Goal: Find specific page/section: Find specific page/section

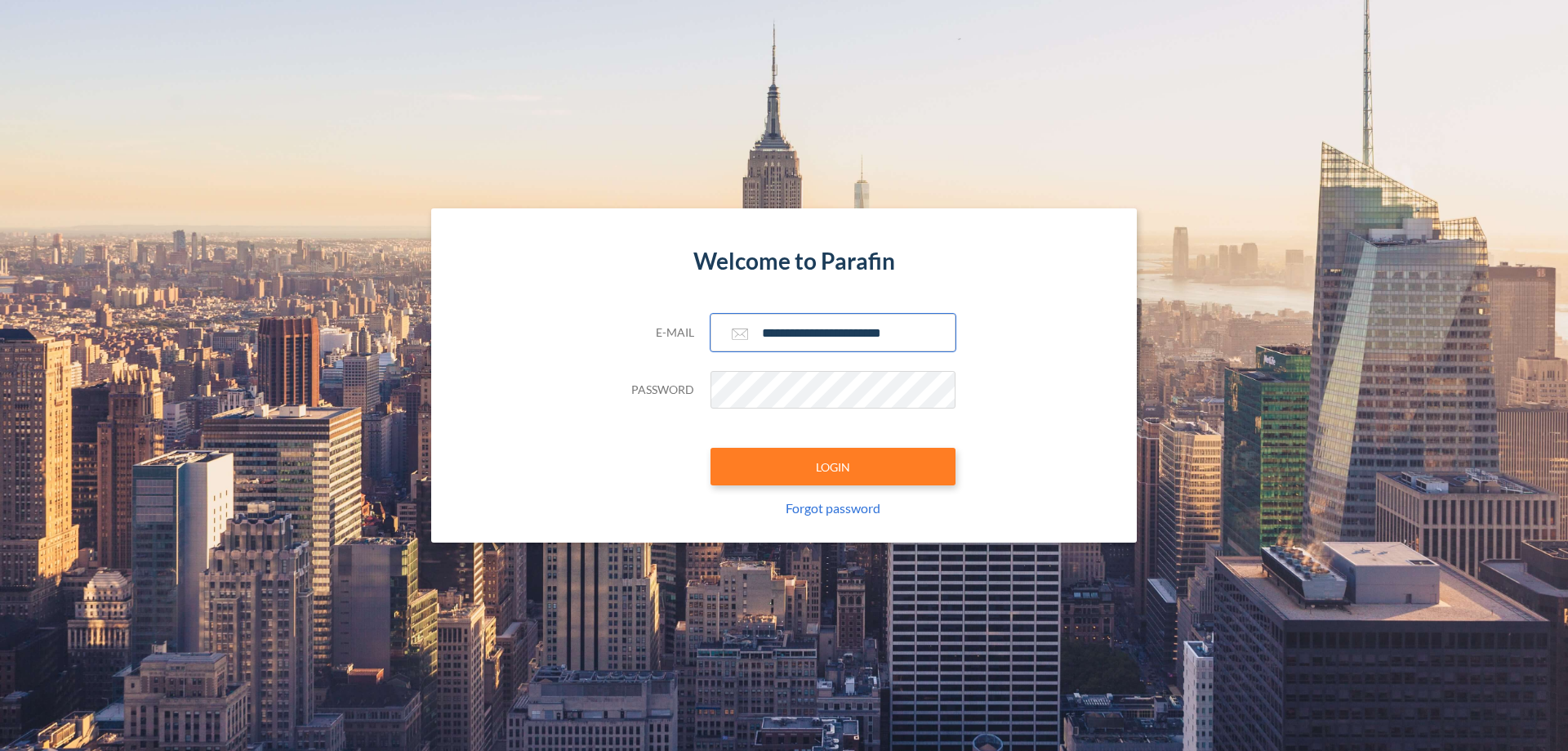
type input "**********"
click at [833, 466] on button "LOGIN" at bounding box center [833, 466] width 245 height 37
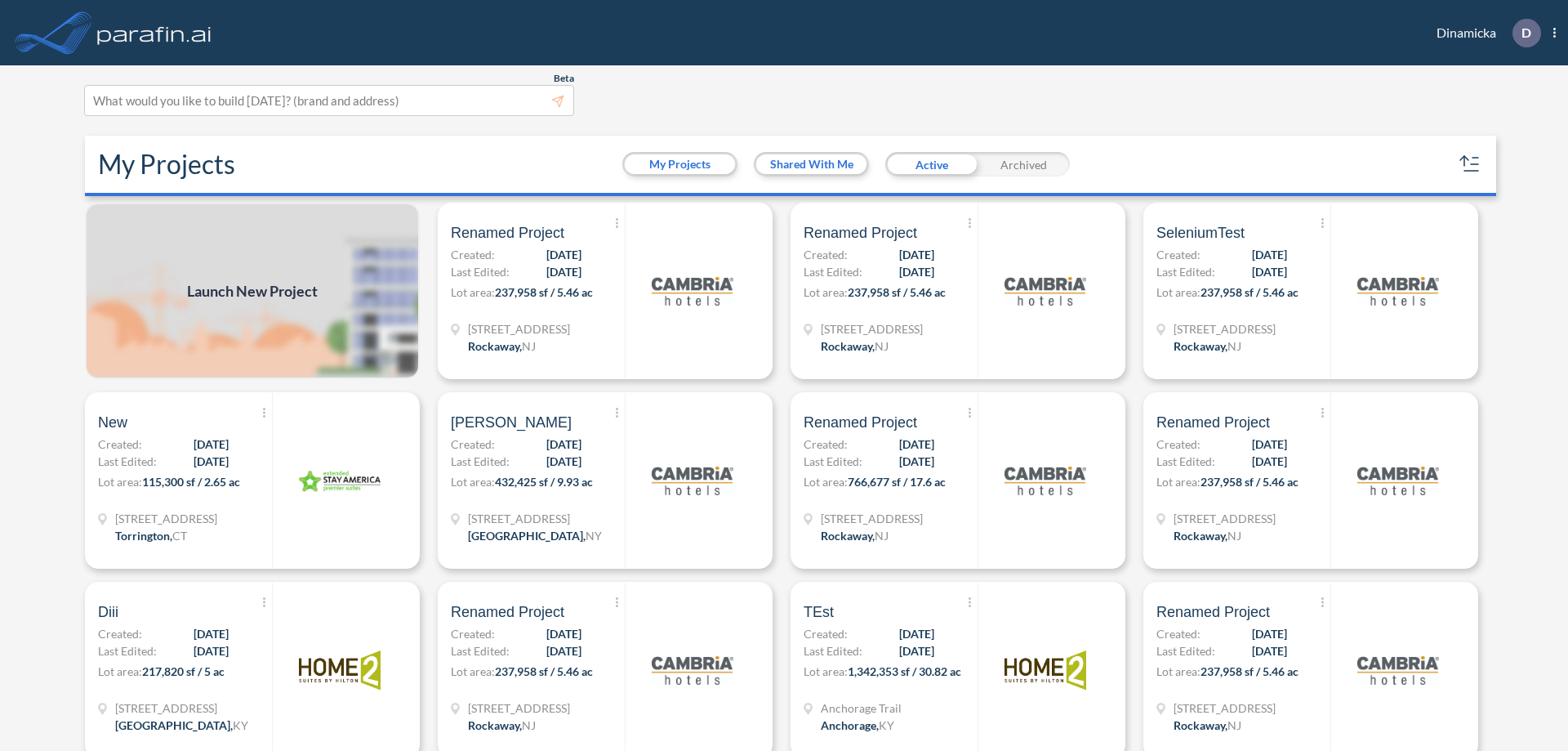
scroll to position [4, 0]
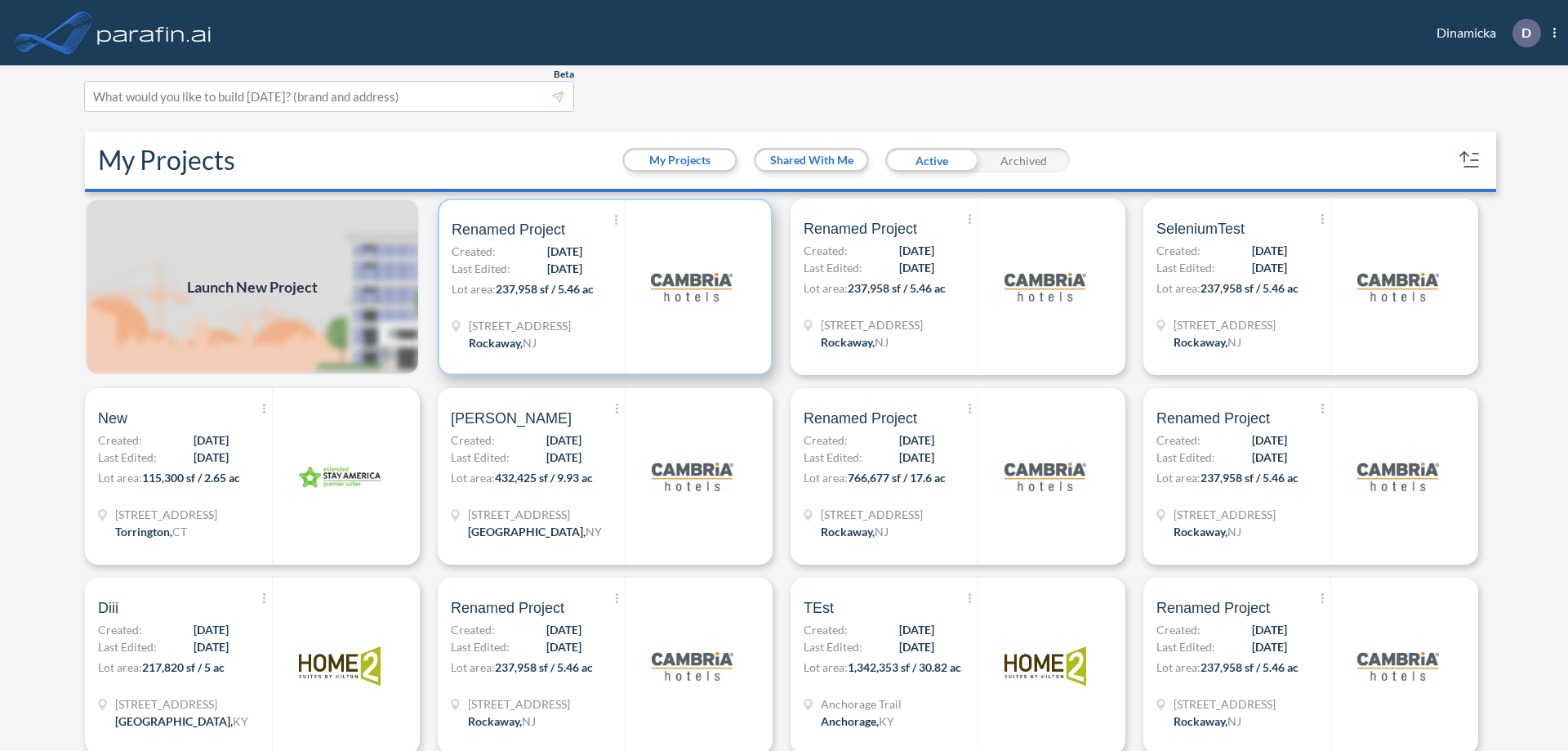
click at [601, 287] on p "Lot area: 237,958 sf / 5.46 ac" at bounding box center [538, 293] width 173 height 24
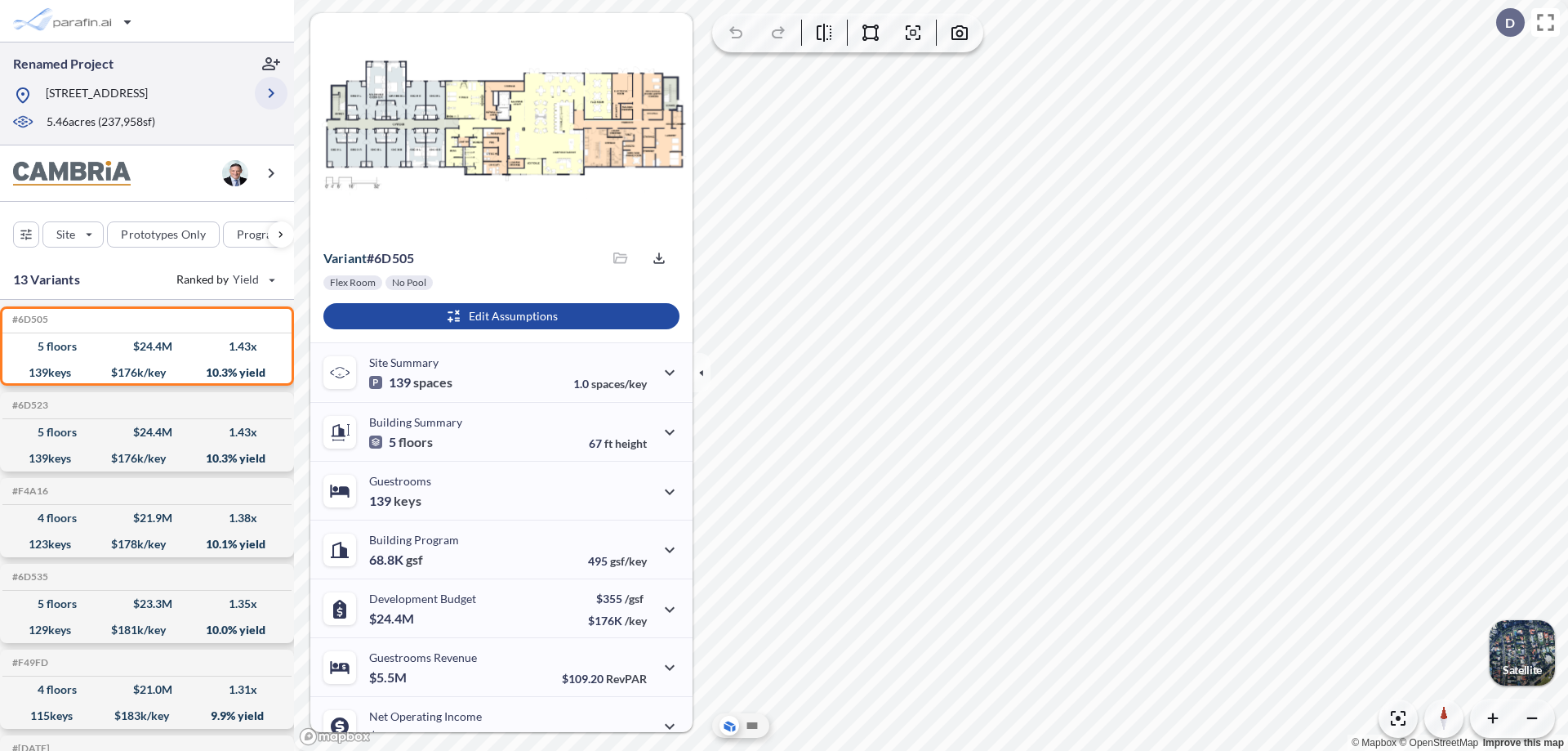
click at [271, 93] on icon "button" at bounding box center [271, 93] width 20 height 20
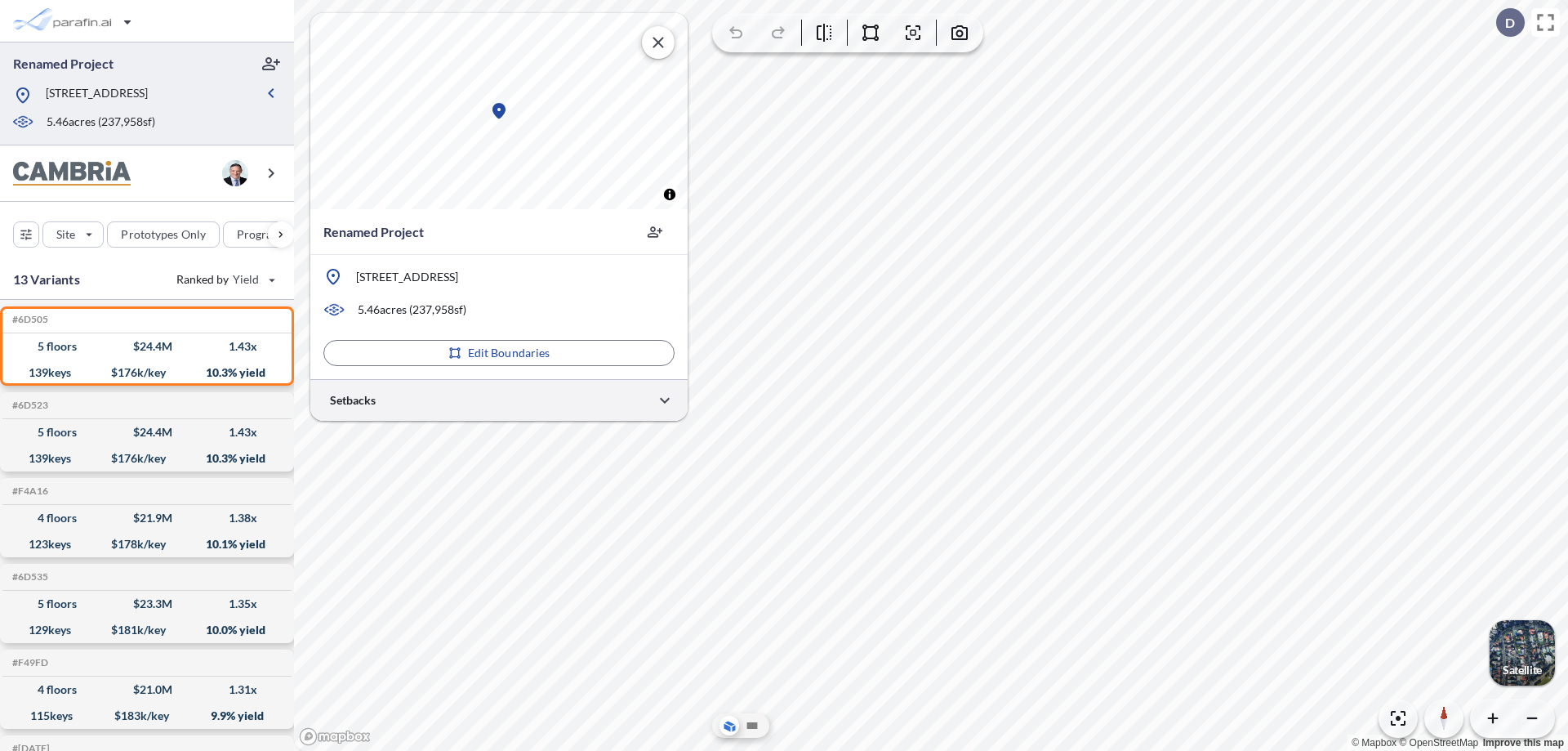
click at [499, 400] on div at bounding box center [498, 400] width 378 height 41
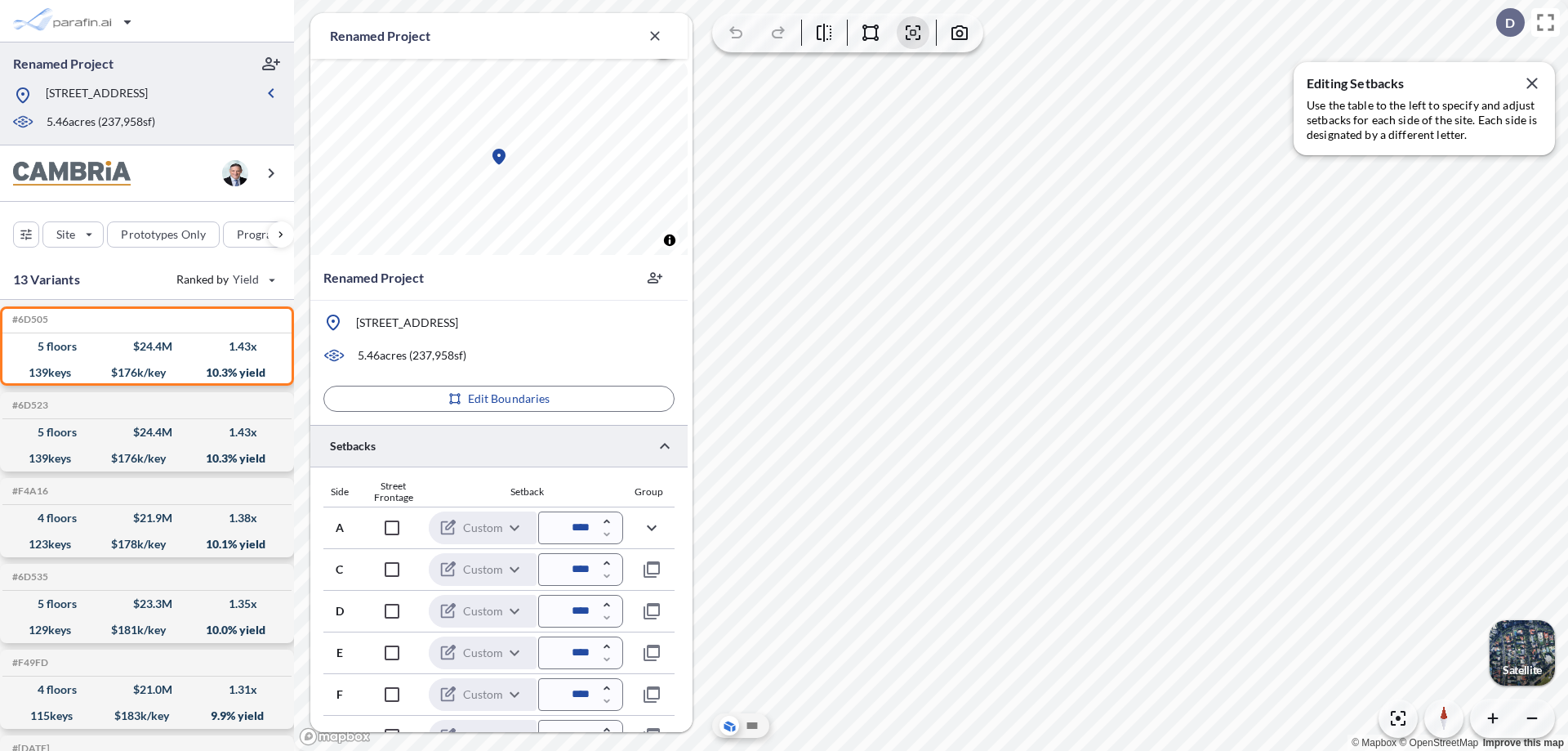
scroll to position [400, 0]
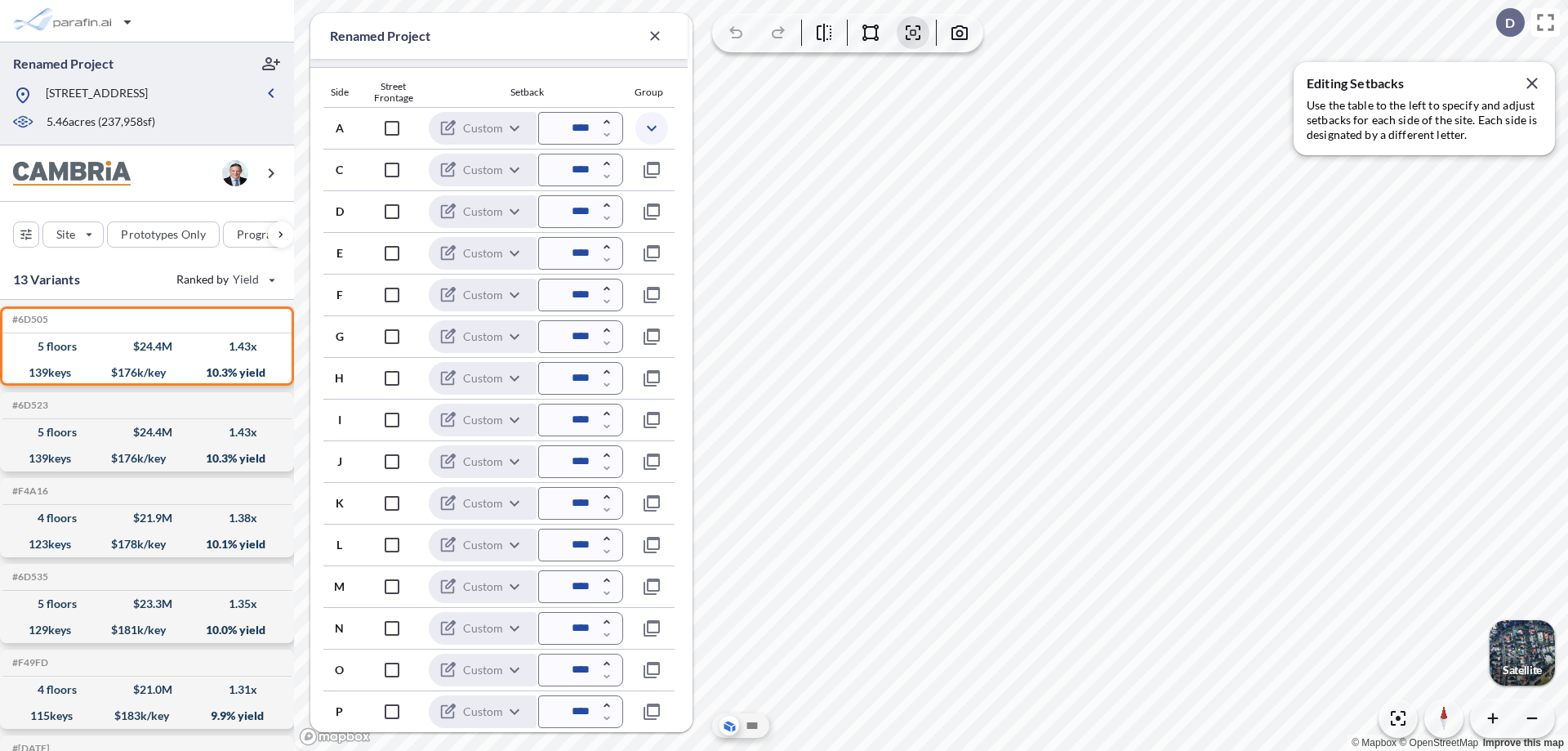
click at [651, 128] on icon "button" at bounding box center [652, 129] width 20 height 20
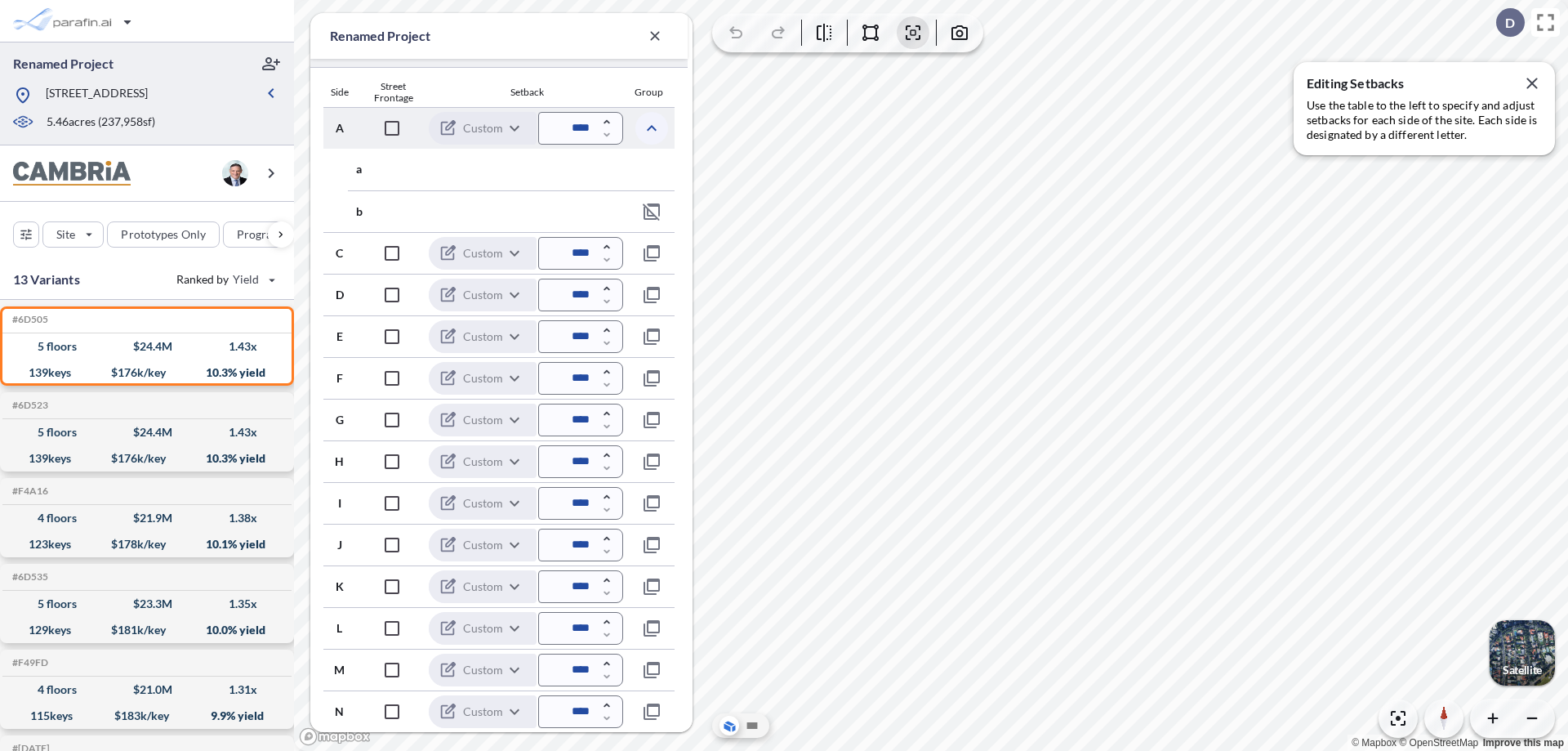
scroll to position [483, 0]
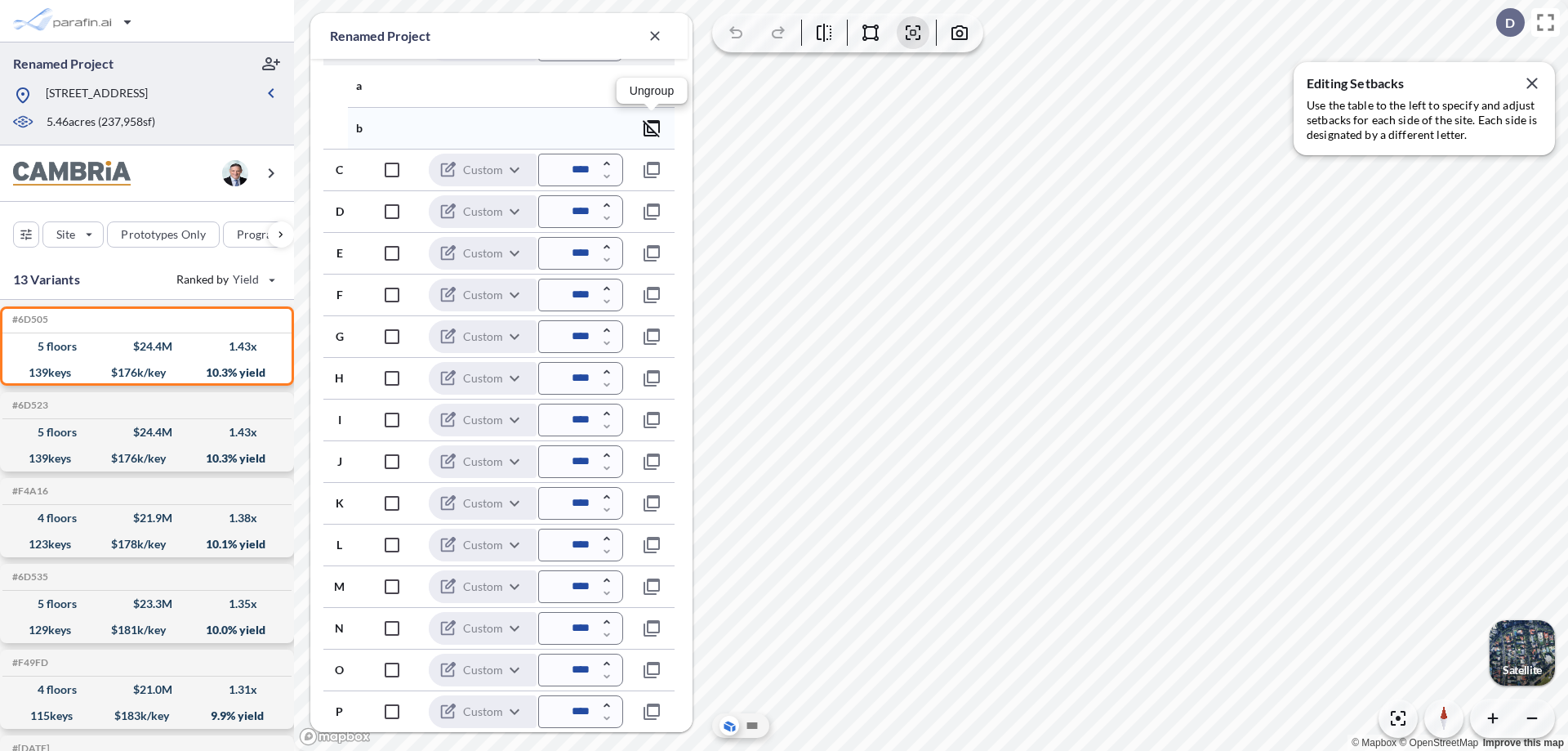
click at [652, 128] on icon "button" at bounding box center [652, 129] width 20 height 20
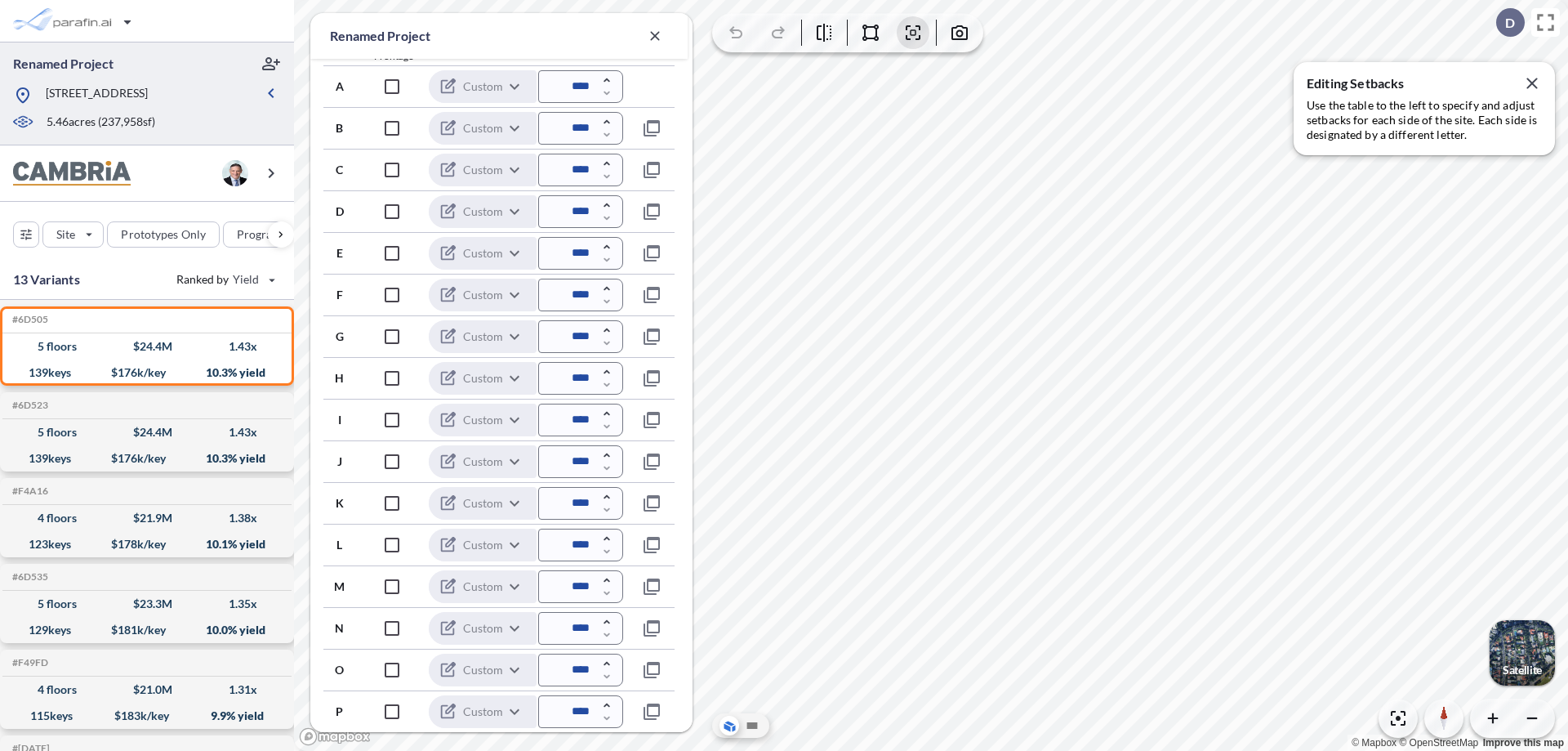
scroll to position [441, 0]
